Goal: Navigation & Orientation: Find specific page/section

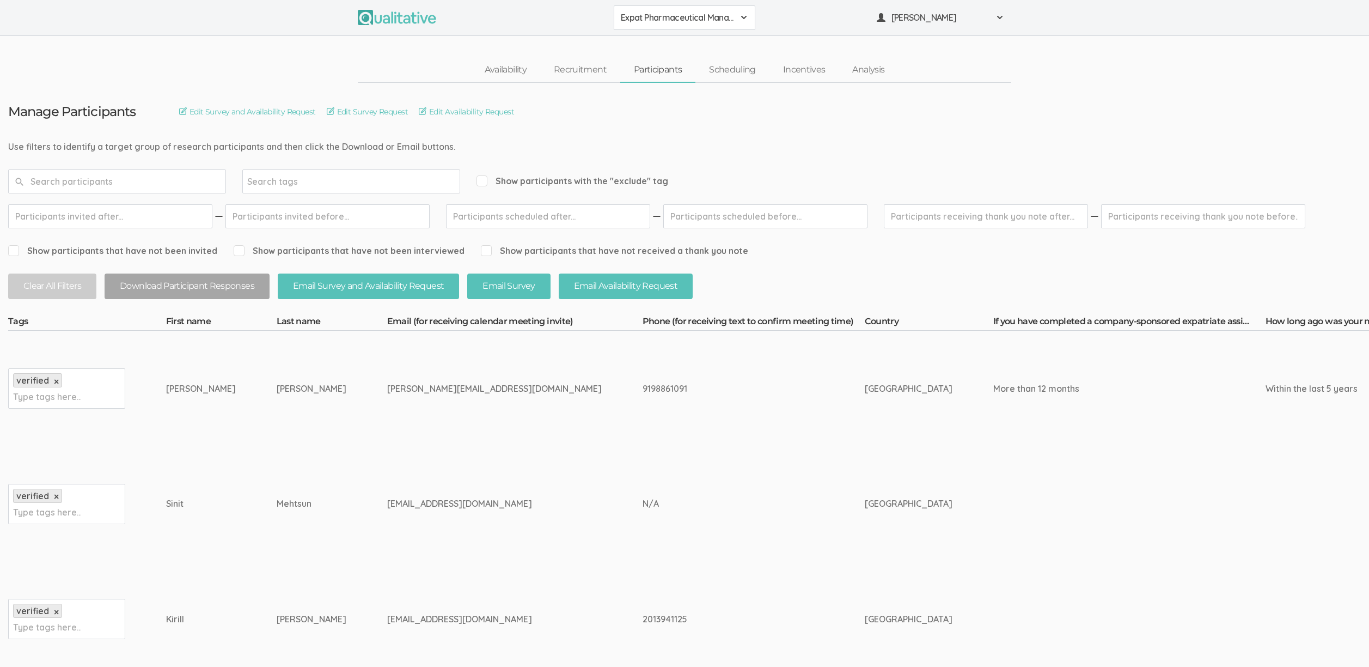
click at [438, 478] on td "smehtsun@gmail.com" at bounding box center [514, 503] width 255 height 115
